Goal: Task Accomplishment & Management: Manage account settings

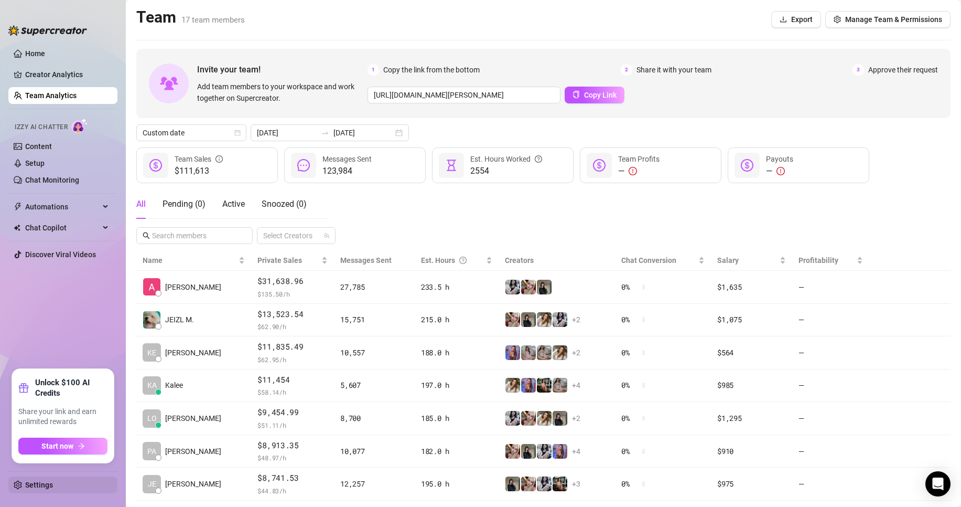
click at [48, 480] on link "Settings" at bounding box center [39, 484] width 28 height 8
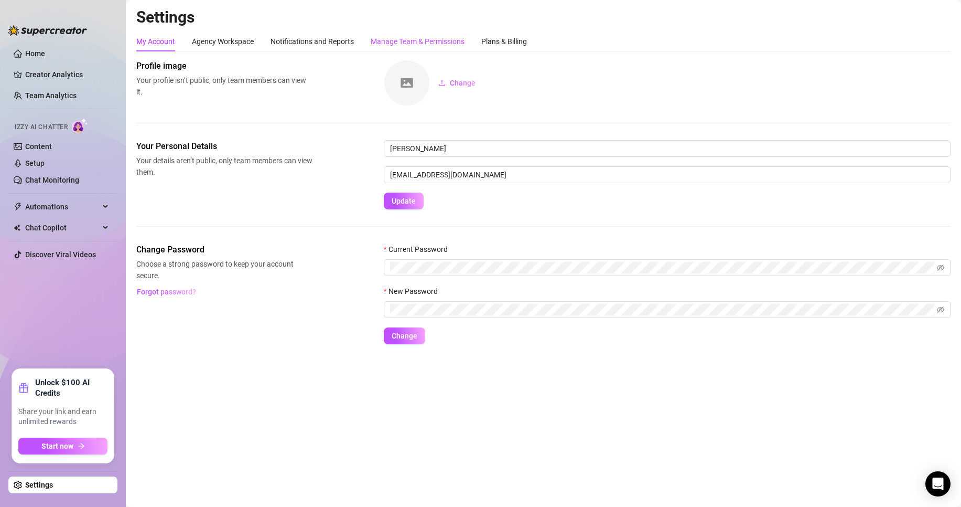
click at [437, 38] on div "Manage Team & Permissions" at bounding box center [418, 42] width 94 height 12
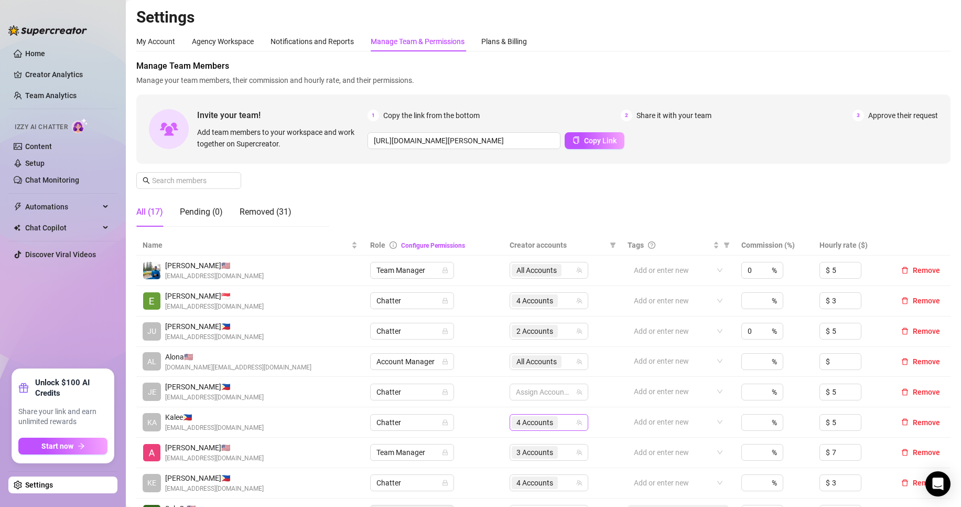
click at [546, 420] on span "4 Accounts" at bounding box center [535, 422] width 37 height 12
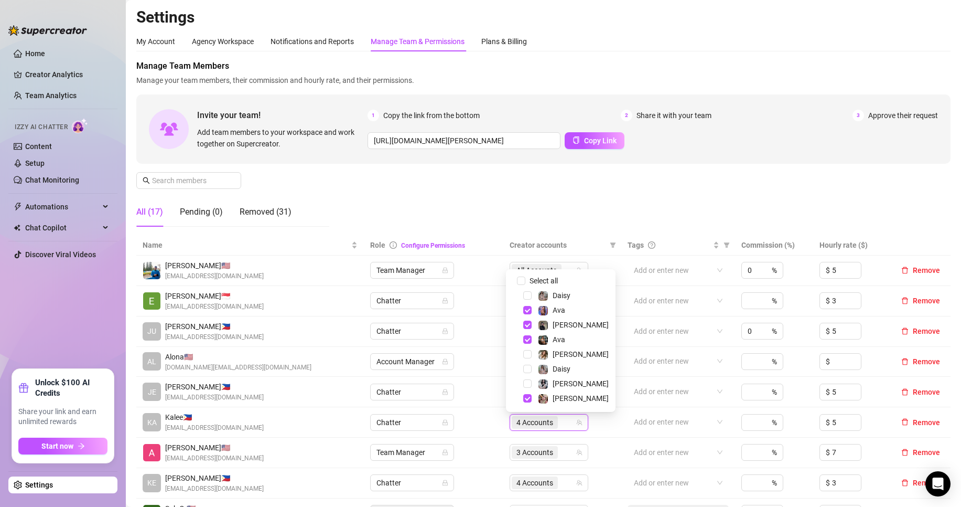
click at [574, 209] on div "Manage Team Members Manage your team members, their commission and hourly rate,…" at bounding box center [543, 147] width 815 height 175
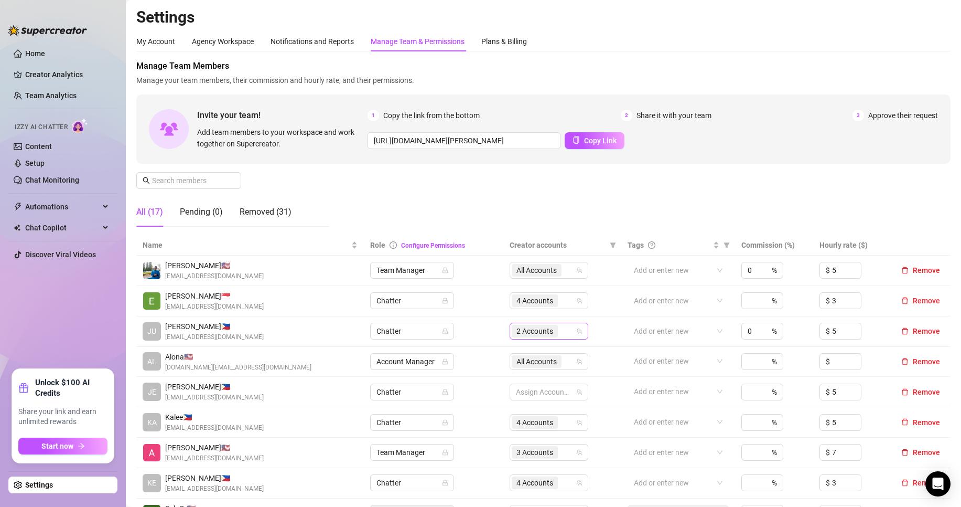
click at [553, 323] on div "2 Accounts" at bounding box center [549, 331] width 79 height 17
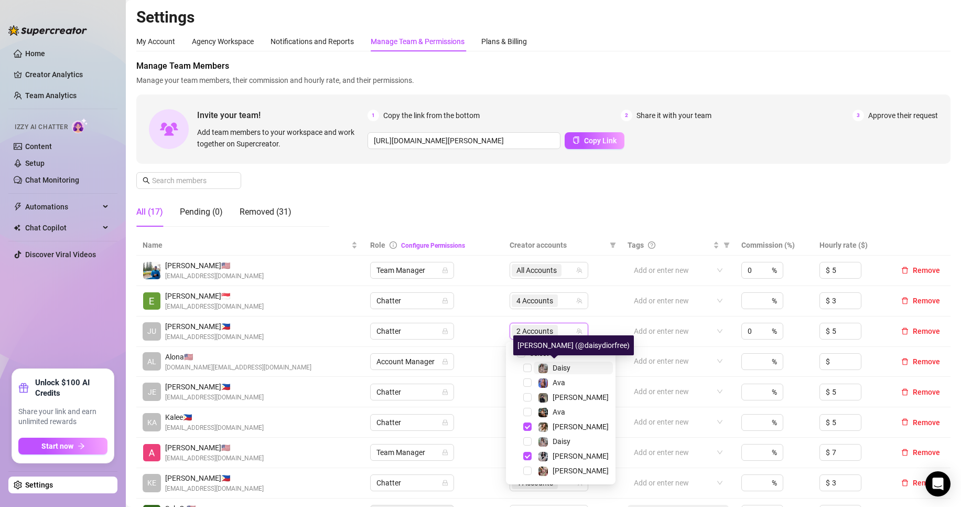
drag, startPoint x: 553, startPoint y: 363, endPoint x: 564, endPoint y: 368, distance: 12.5
click at [555, 364] on span "Daisy" at bounding box center [562, 367] width 18 height 8
click at [565, 443] on span "Daisy" at bounding box center [562, 441] width 18 height 8
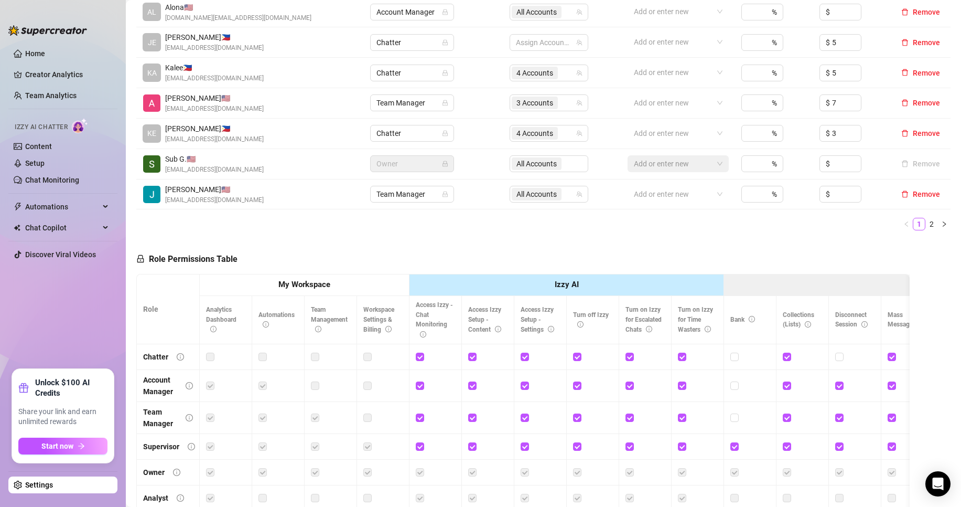
scroll to position [432, 0]
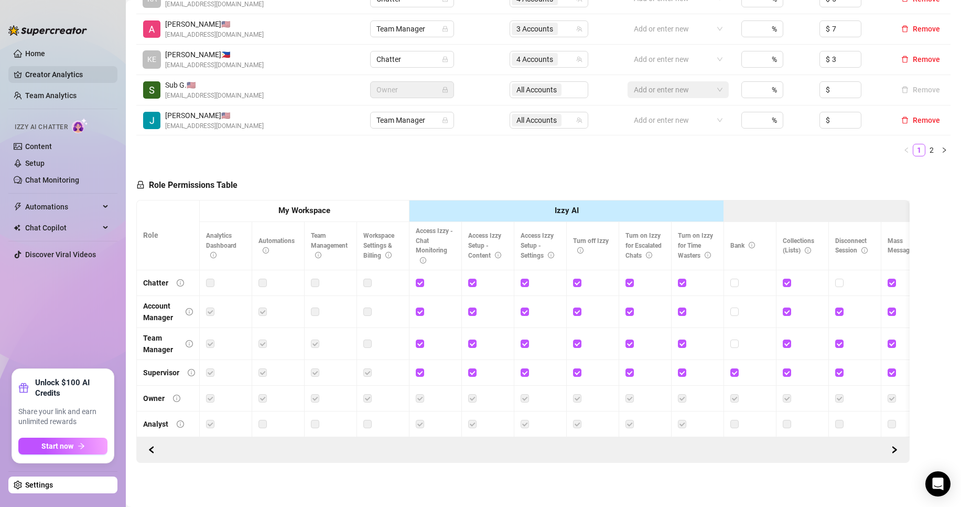
click at [63, 72] on link "Creator Analytics" at bounding box center [67, 74] width 84 height 17
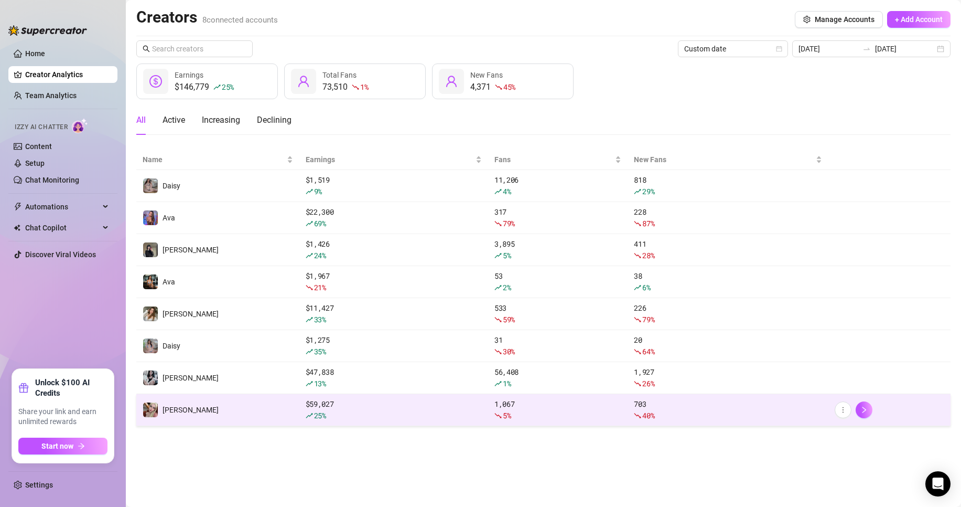
click at [321, 419] on span "25 %" at bounding box center [320, 415] width 12 height 10
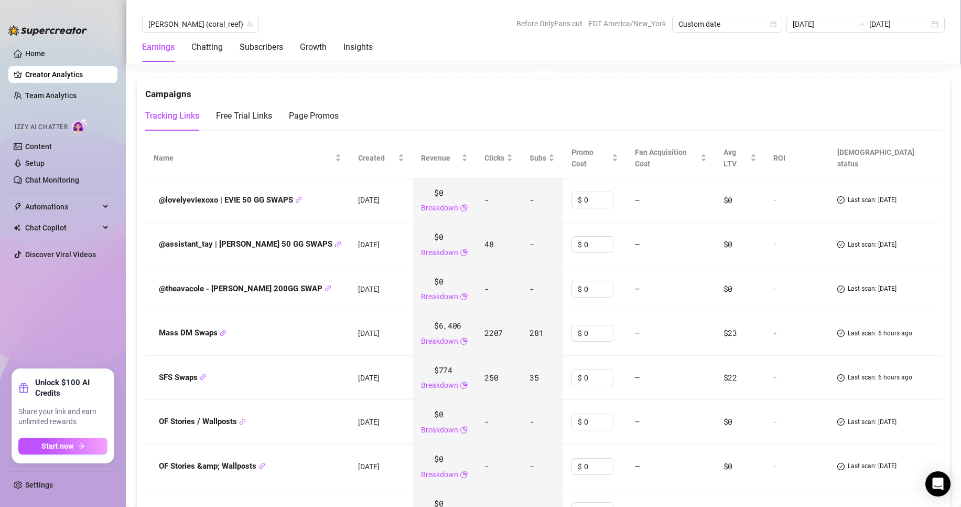
scroll to position [1333, 0]
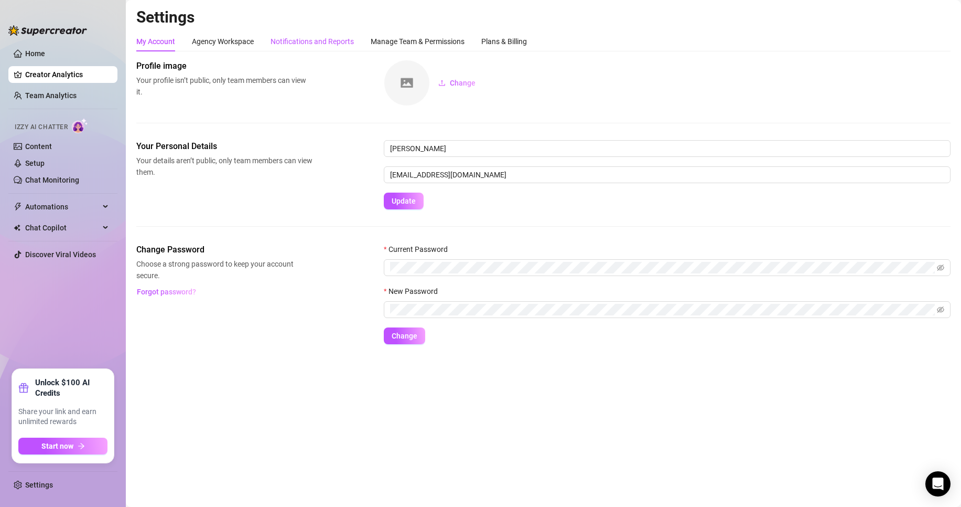
click at [350, 45] on div "Notifications and Reports" at bounding box center [312, 42] width 83 height 12
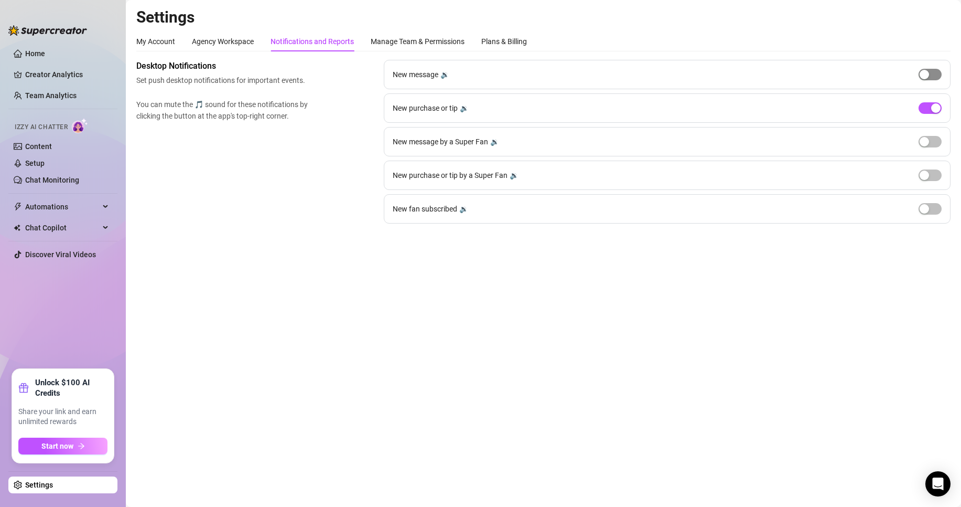
click at [412, 74] on div "button" at bounding box center [924, 74] width 9 height 9
click at [412, 74] on span "button" at bounding box center [930, 75] width 23 height 12
click at [412, 106] on div "button" at bounding box center [936, 107] width 9 height 9
click at [412, 107] on span "button" at bounding box center [930, 108] width 23 height 12
click at [85, 76] on link "Creator Analytics" at bounding box center [67, 74] width 84 height 17
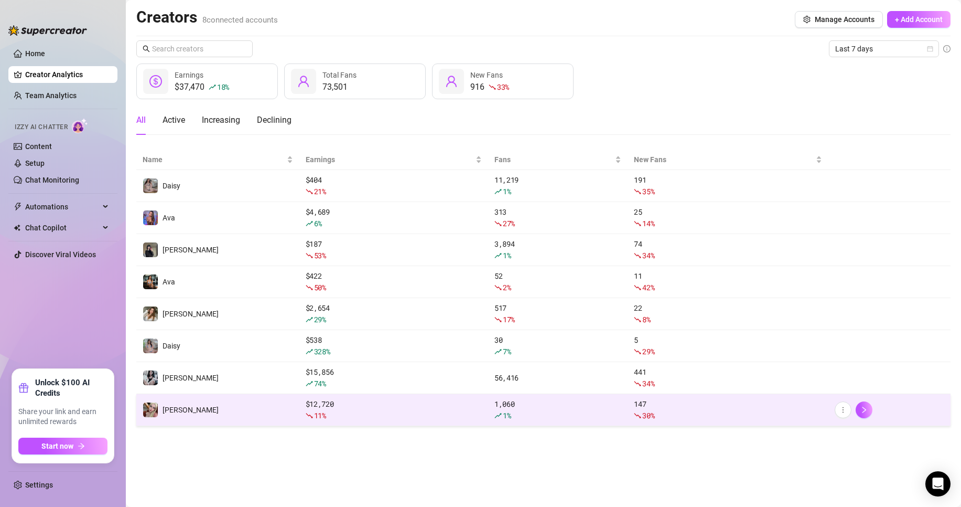
click at [359, 307] on div "11 %" at bounding box center [394, 416] width 176 height 12
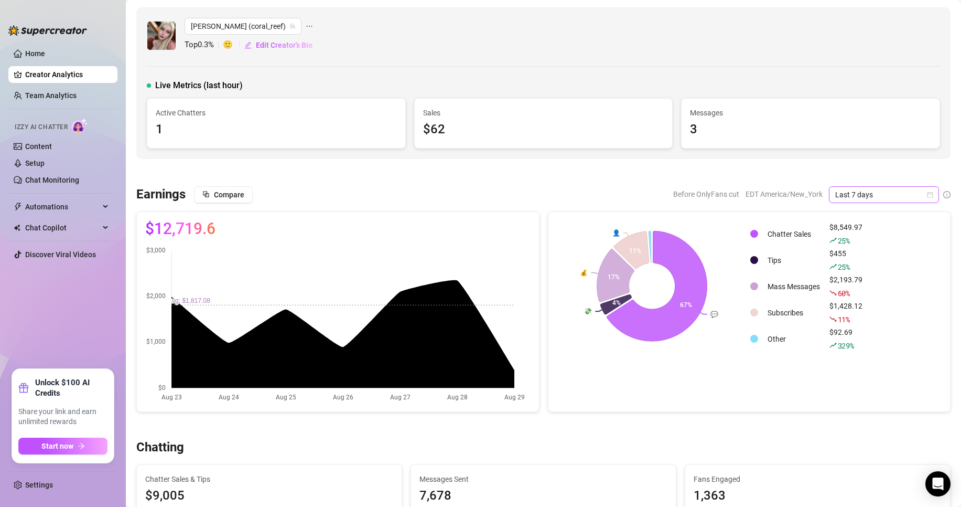
click at [412, 193] on span "Last 7 days" at bounding box center [885, 195] width 98 height 16
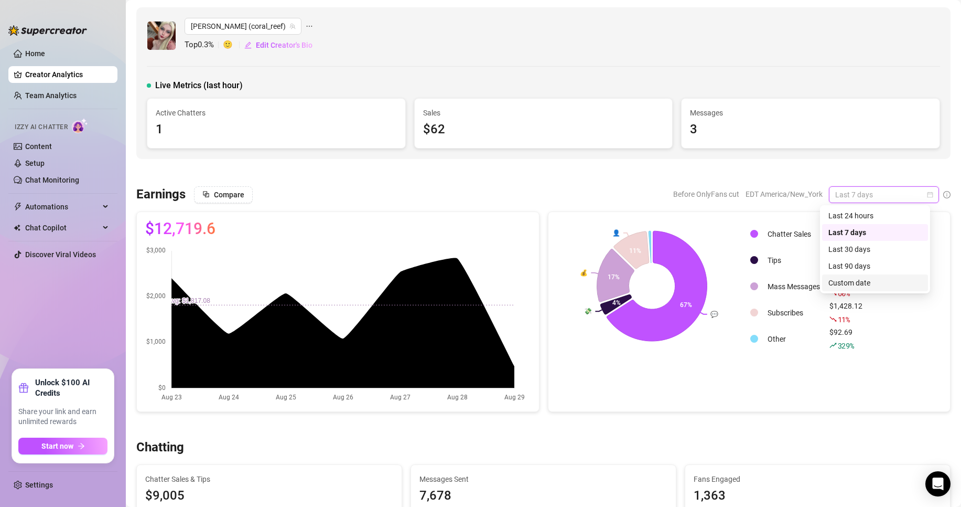
click at [412, 282] on div "Custom date" at bounding box center [875, 283] width 93 height 12
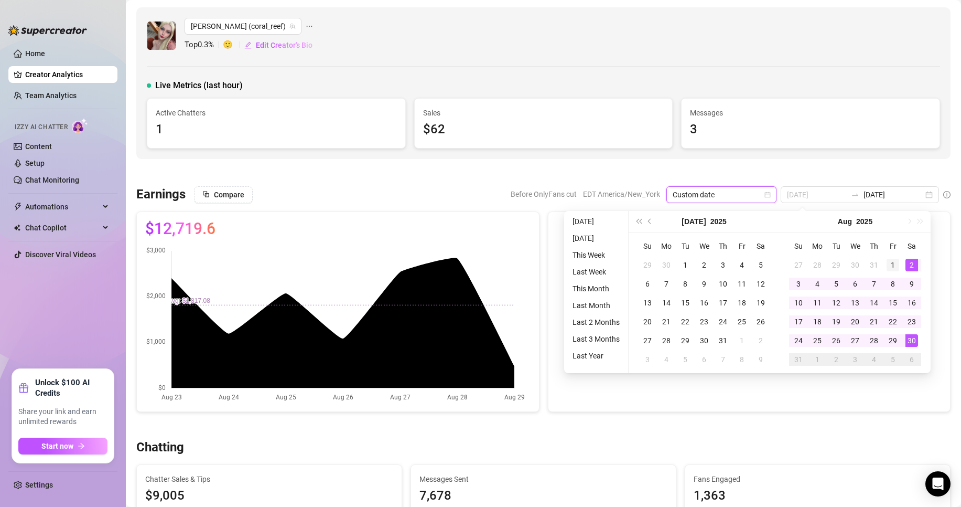
type input "[DATE]"
drag, startPoint x: 890, startPoint y: 264, endPoint x: 916, endPoint y: 341, distance: 81.4
click at [412, 264] on div "1" at bounding box center [893, 265] width 13 height 13
click at [412, 307] on div "30" at bounding box center [912, 340] width 13 height 13
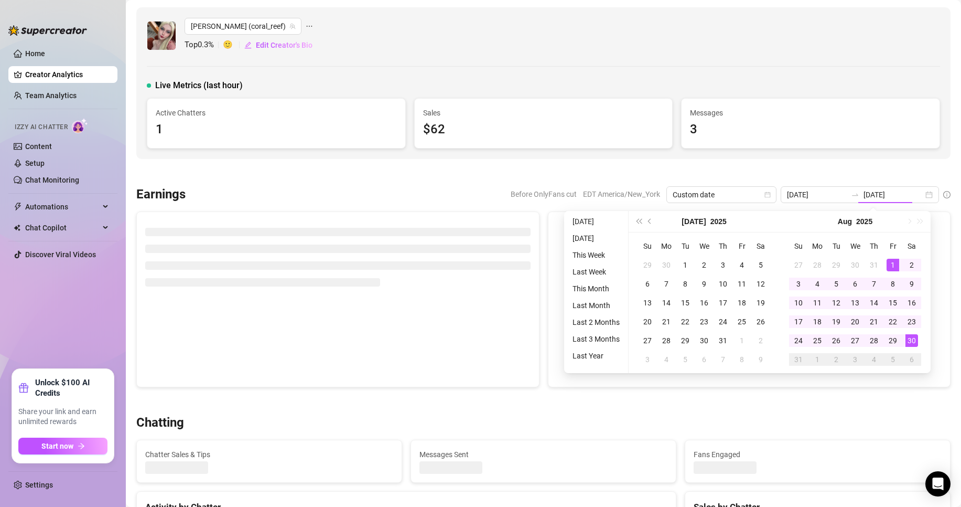
type input "[DATE]"
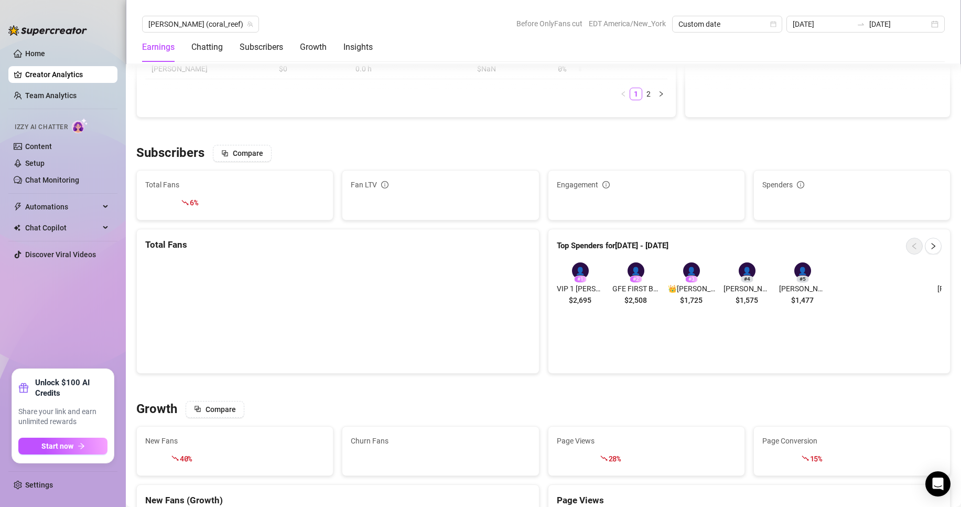
scroll to position [833, 0]
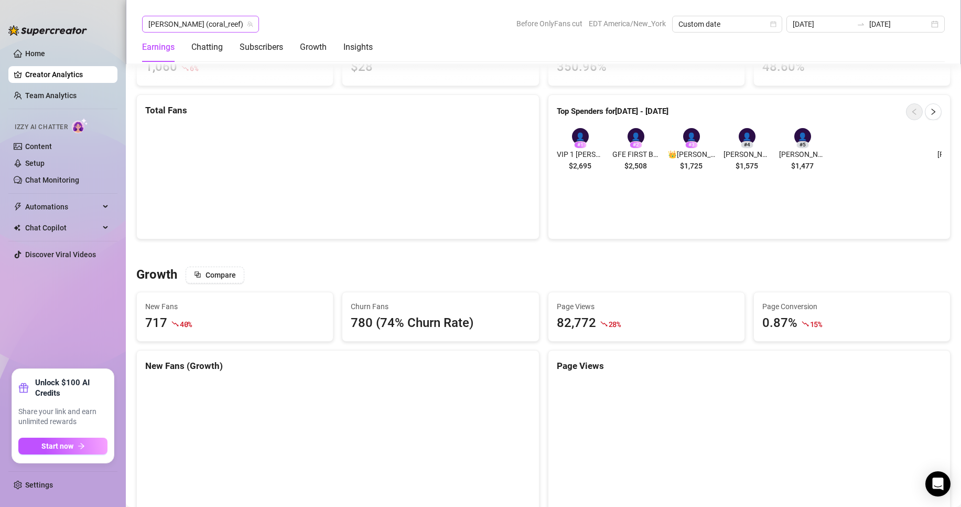
click at [214, 17] on div "[PERSON_NAME] (coral_reef)" at bounding box center [200, 24] width 117 height 17
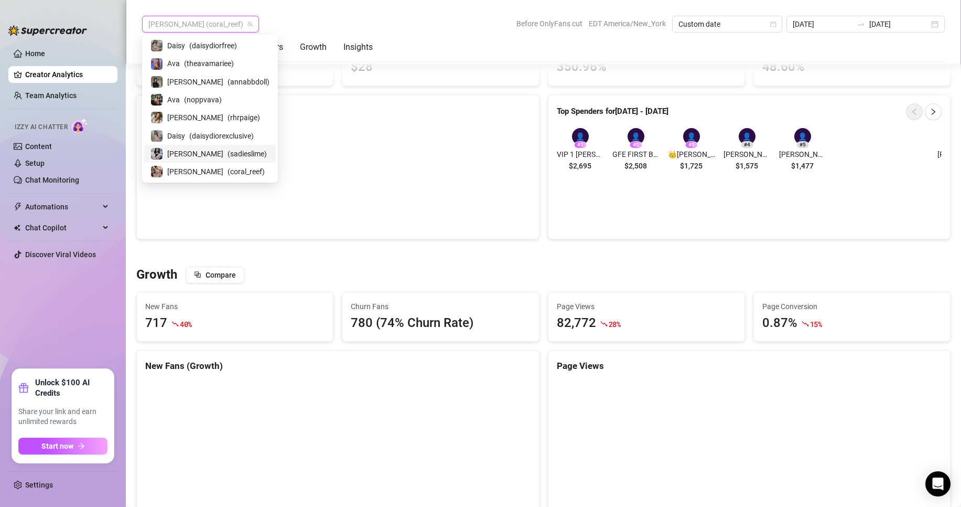
click at [231, 152] on span "( sadieslime )" at bounding box center [247, 154] width 39 height 12
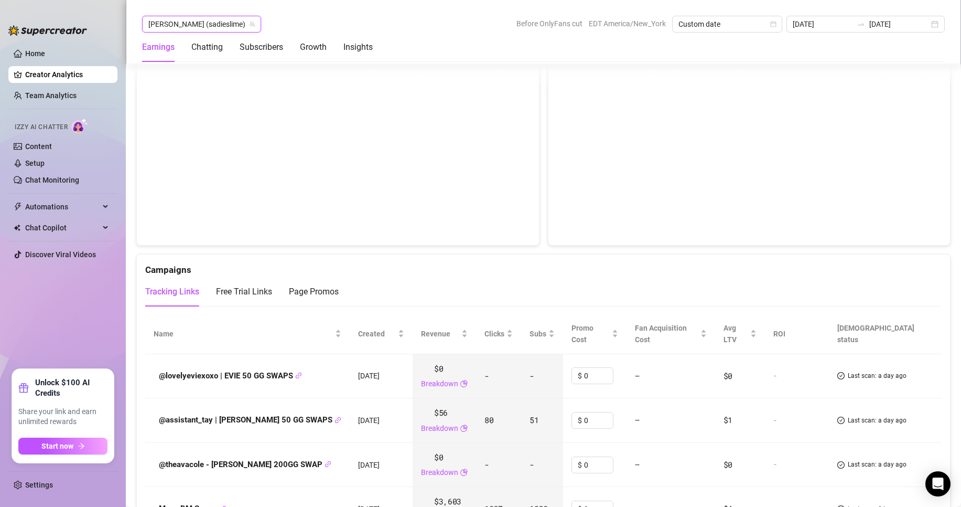
scroll to position [1271, 0]
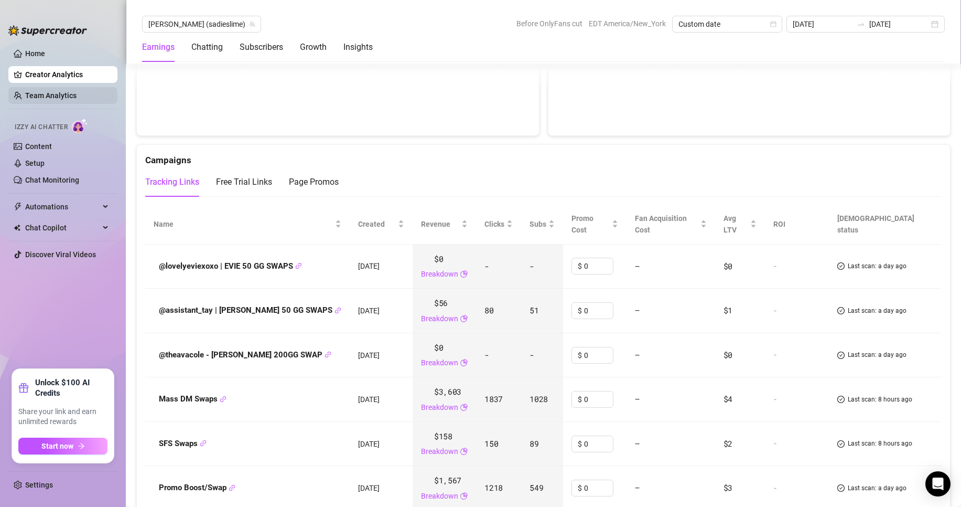
click at [61, 92] on link "Team Analytics" at bounding box center [50, 95] width 51 height 8
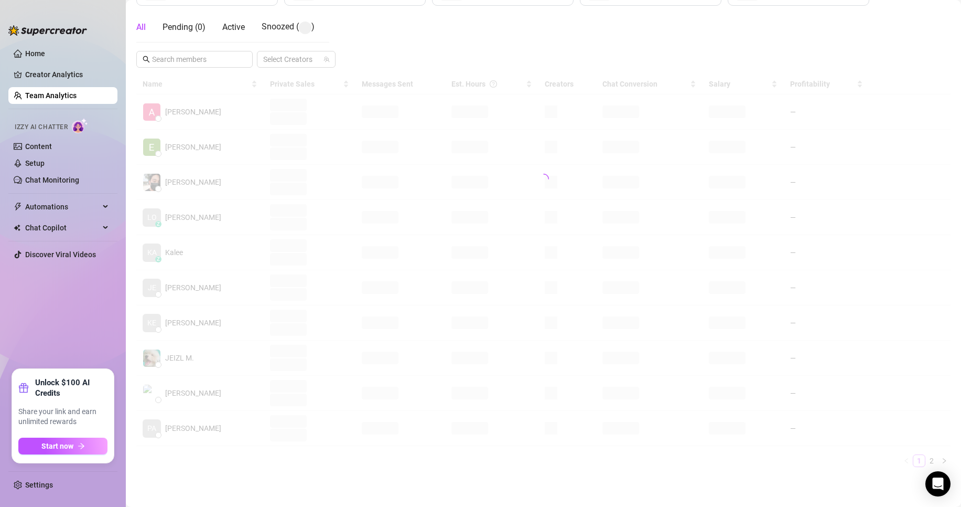
scroll to position [177, 0]
click at [62, 82] on link "Creator Analytics" at bounding box center [67, 74] width 84 height 17
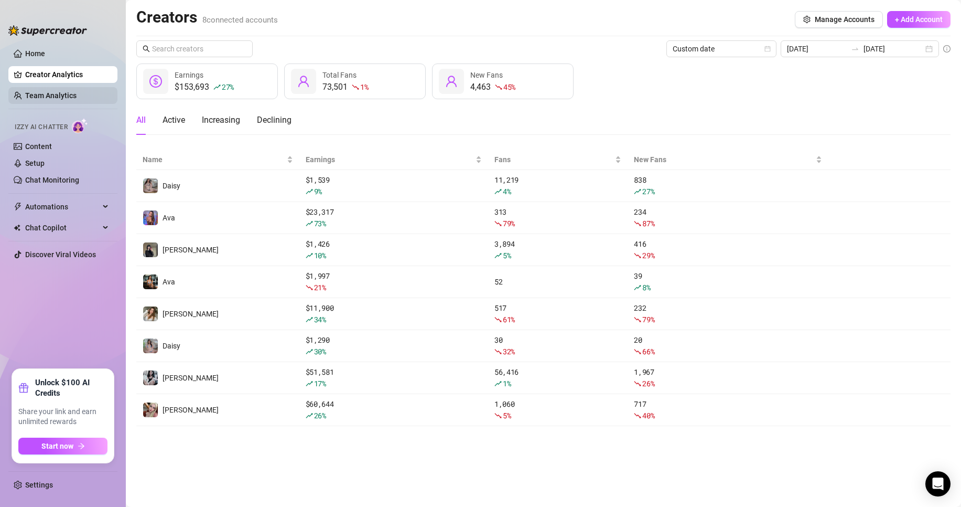
click at [52, 91] on link "Team Analytics" at bounding box center [50, 95] width 51 height 8
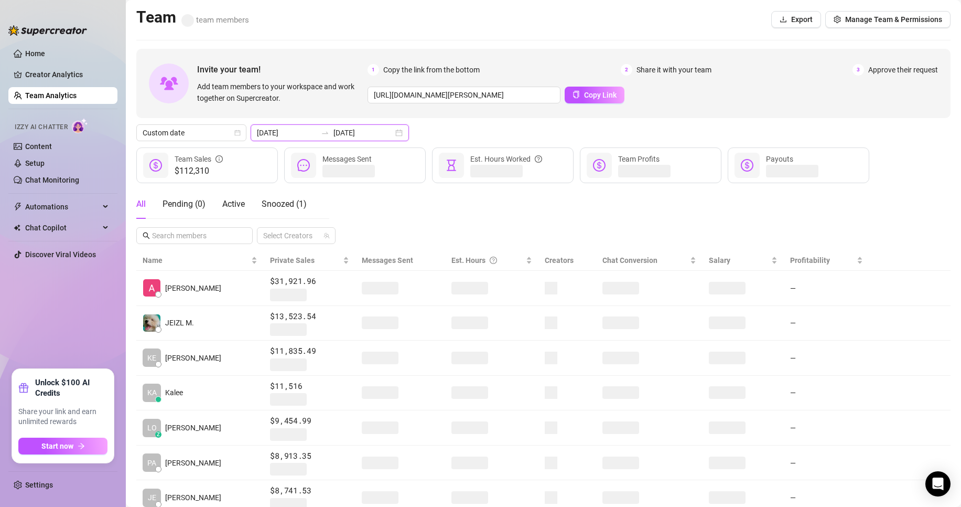
drag, startPoint x: 338, startPoint y: 128, endPoint x: 356, endPoint y: 135, distance: 18.6
click at [338, 128] on input "[DATE]" at bounding box center [364, 133] width 60 height 12
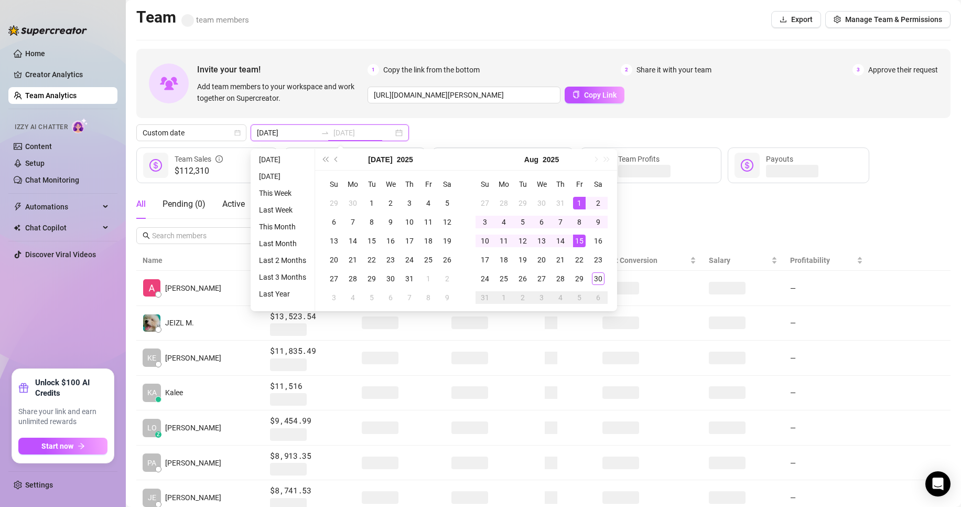
type input "[DATE]"
click at [412, 208] on div "1" at bounding box center [579, 203] width 13 height 13
click at [412, 282] on div "30" at bounding box center [598, 278] width 13 height 13
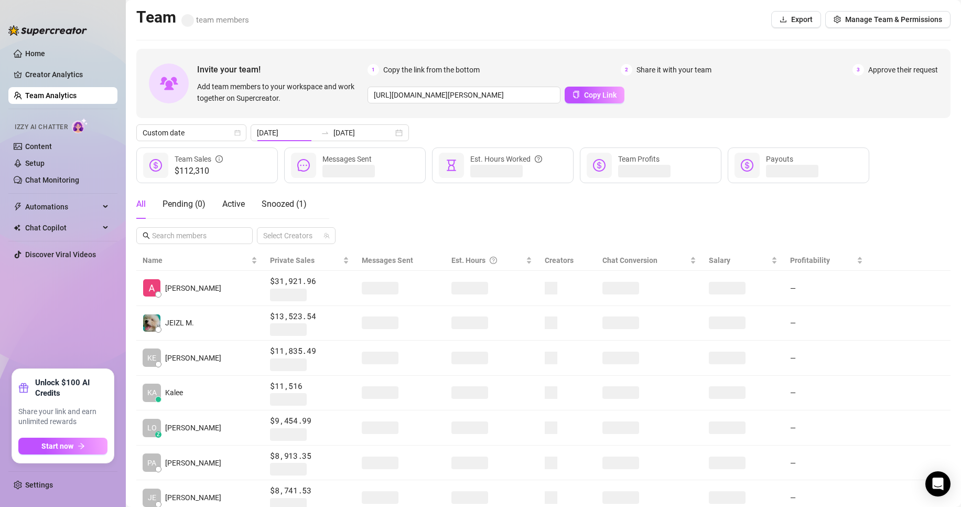
type input "[DATE]"
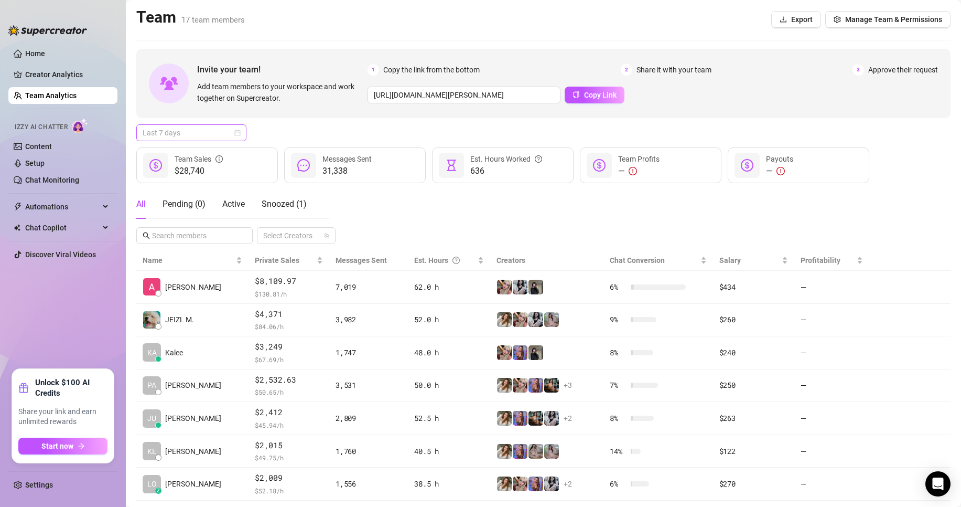
click at [219, 139] on span "Last 7 days" at bounding box center [192, 133] width 98 height 16
click at [203, 229] on div "Last 90 days Custom date Last 24 hours Last 7 days Last 30 days Last 90 days Cu…" at bounding box center [191, 187] width 110 height 88
click at [207, 223] on div "Custom date" at bounding box center [191, 221] width 93 height 12
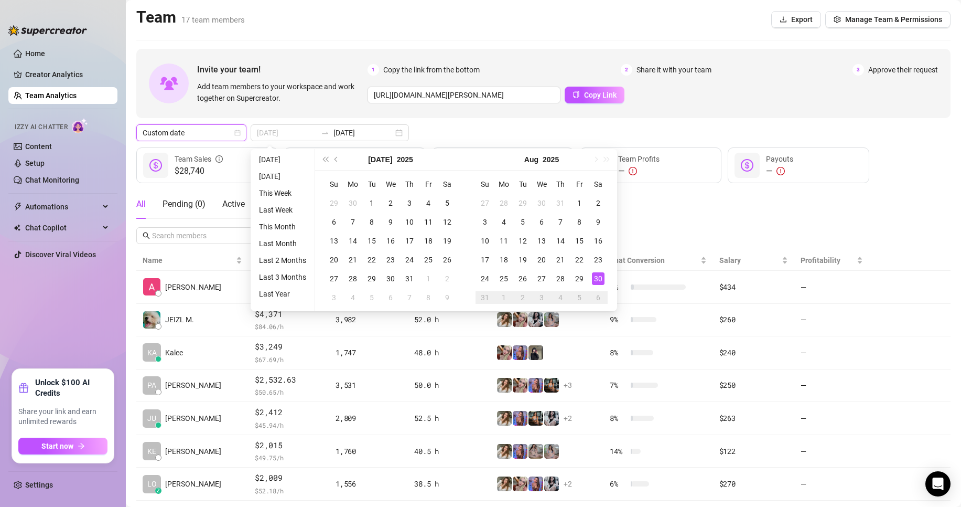
click at [604, 275] on div "30" at bounding box center [598, 278] width 13 height 13
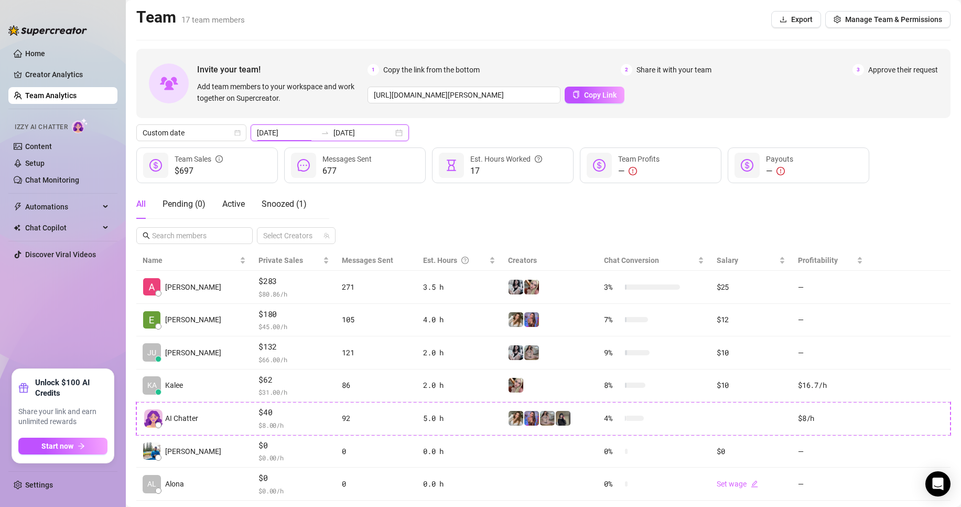
click at [307, 136] on input "[DATE]" at bounding box center [287, 133] width 60 height 12
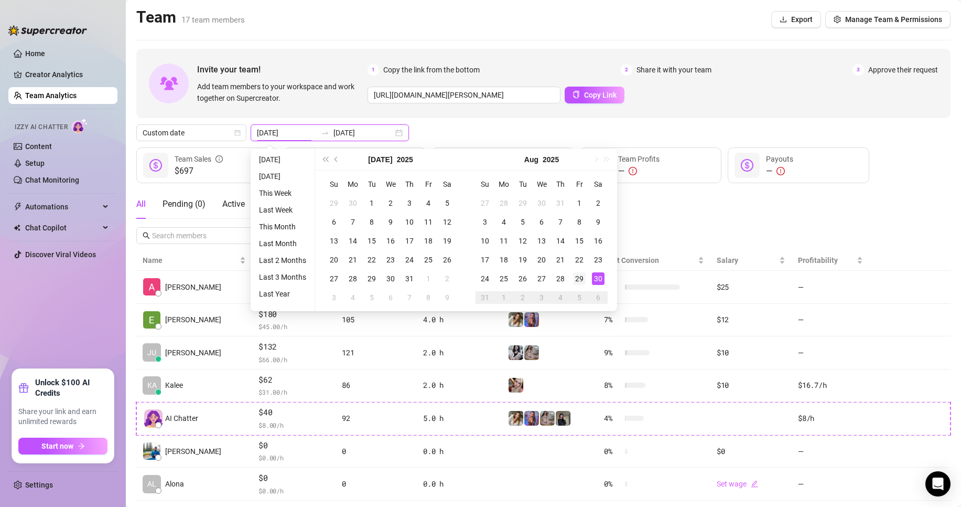
type input "2025-08-29"
click at [581, 283] on div "29" at bounding box center [579, 278] width 13 height 13
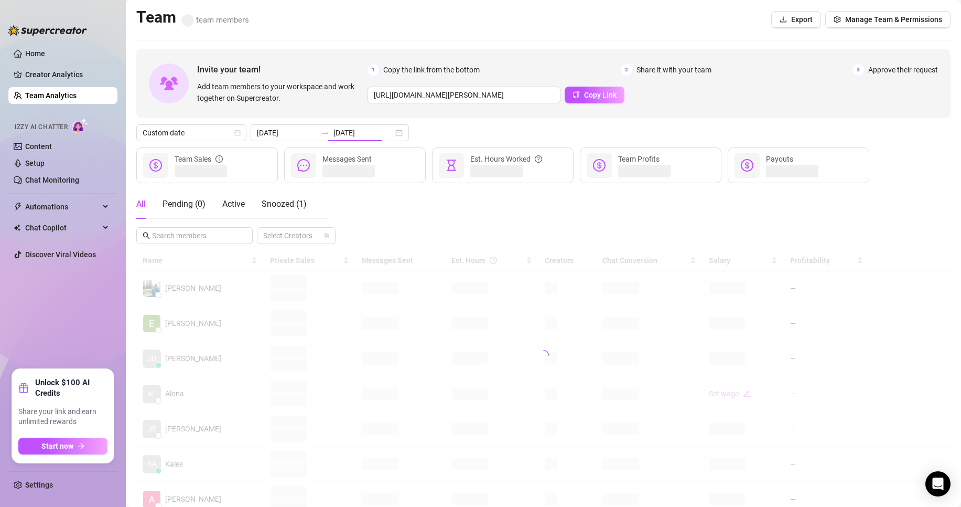
type input "2025-08-29"
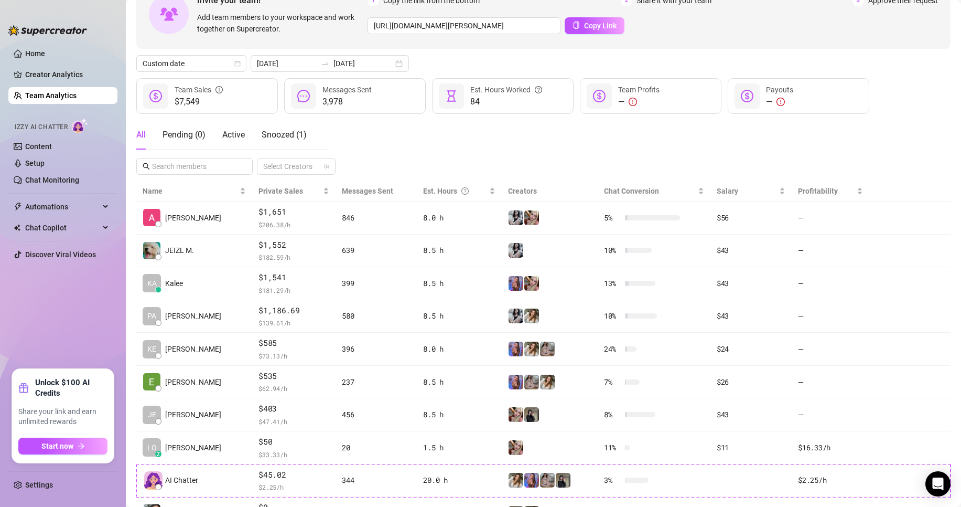
scroll to position [66, 0]
